Goal: Task Accomplishment & Management: Use online tool/utility

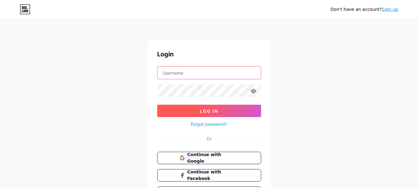
type input "[EMAIL_ADDRESS][DOMAIN_NAME]"
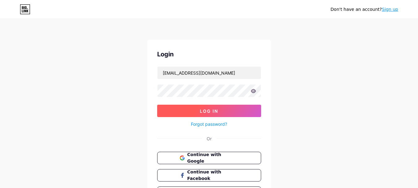
click at [212, 105] on button "Log In" at bounding box center [209, 111] width 104 height 12
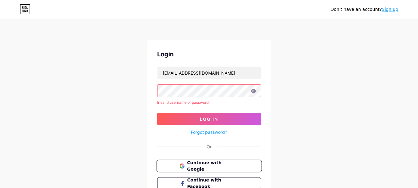
click at [215, 163] on span "Continue with Google" at bounding box center [213, 165] width 52 height 13
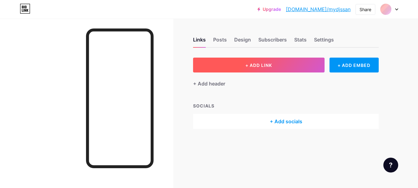
click at [247, 68] on button "+ ADD LINK" at bounding box center [259, 65] width 132 height 15
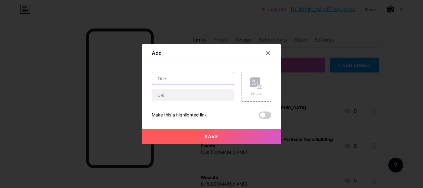
click at [167, 81] on input "text" at bounding box center [193, 78] width 82 height 12
paste input "[URL][DOMAIN_NAME]"
type input "[URL][DOMAIN_NAME]"
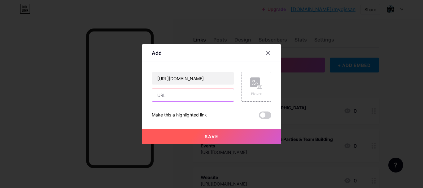
scroll to position [0, 0]
click at [173, 95] on input "text" at bounding box center [193, 95] width 82 height 12
paste input "[URL][DOMAIN_NAME]"
type input "[URL][DOMAIN_NAME]"
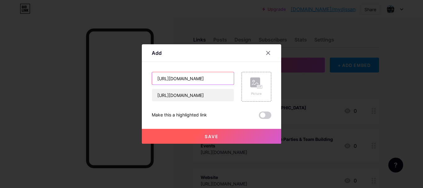
scroll to position [0, 0]
click at [176, 83] on input "[URL][DOMAIN_NAME]" at bounding box center [193, 78] width 82 height 12
click at [177, 78] on input "[URL][DOMAIN_NAME]" at bounding box center [193, 78] width 82 height 12
click at [177, 78] on input "https://timebusinessnews.com/professional-event-production-corporate-parties-my…" at bounding box center [193, 78] width 82 height 12
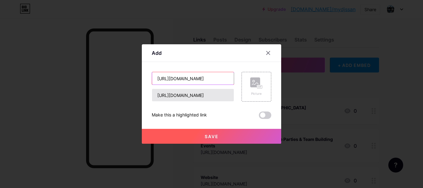
paste input "Professional Event Production for Corporate Parties by MY DJs"
type input "Professional Event Production for Corporate Parties by MY DJs"
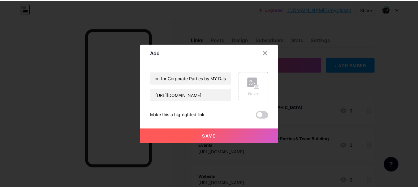
scroll to position [0, 0]
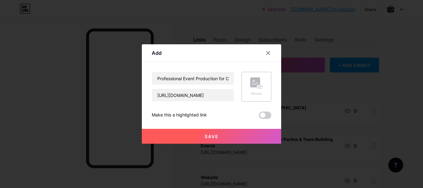
click at [253, 86] on rect at bounding box center [255, 82] width 10 height 10
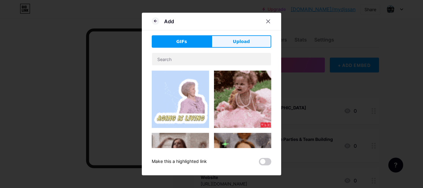
click at [231, 43] on button "Upload" at bounding box center [241, 41] width 60 height 12
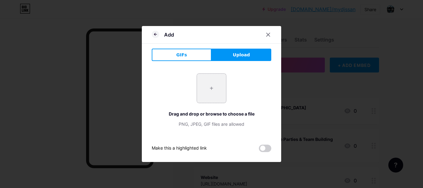
click at [207, 98] on input "file" at bounding box center [211, 88] width 29 height 29
type input "C:\fakepath\imgi_19_492807649_1288063736657485_7847418730319337115_n.jpg"
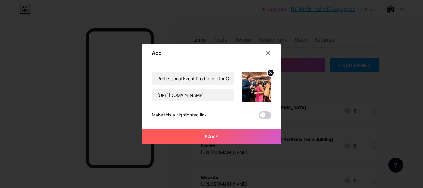
click at [270, 117] on label at bounding box center [265, 114] width 12 height 7
click at [259, 117] on input "checkbox" at bounding box center [259, 117] width 0 height 0
click at [228, 137] on button "Save" at bounding box center [211, 136] width 139 height 15
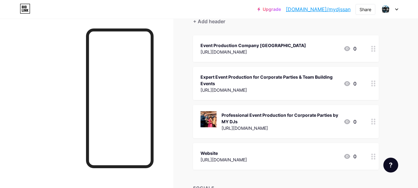
scroll to position [116, 0]
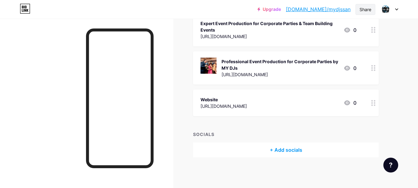
click at [356, 11] on div "Share" at bounding box center [366, 9] width 20 height 11
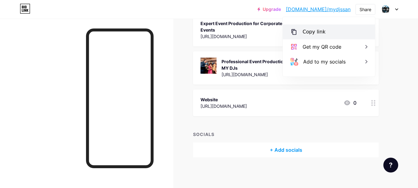
click at [325, 29] on div "Copy link" at bounding box center [329, 31] width 92 height 15
